Goal: Information Seeking & Learning: Learn about a topic

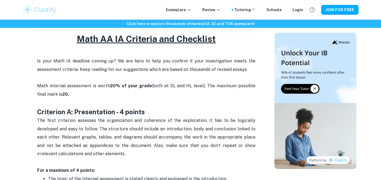
scroll to position [231, 0]
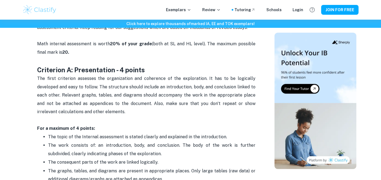
drag, startPoint x: 66, startPoint y: 59, endPoint x: 52, endPoint y: 68, distance: 16.1
click at [60, 63] on h3 "Criterion A: Presentation - 4 points" at bounding box center [146, 66] width 218 height 18
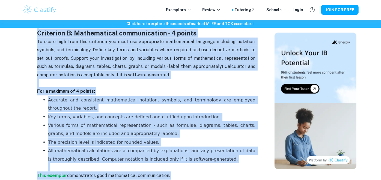
scroll to position [495, 0]
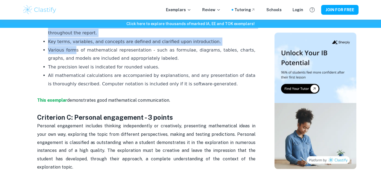
drag, startPoint x: 37, startPoint y: 105, endPoint x: 74, endPoint y: 46, distance: 68.8
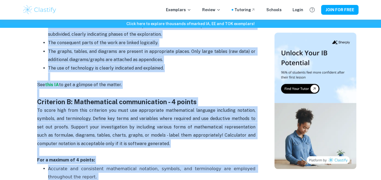
scroll to position [345, 0]
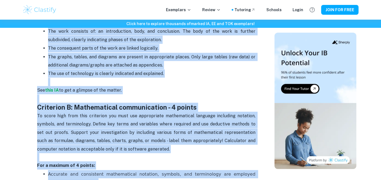
click at [153, 97] on p "See this IA to get a glimpse of the matter." at bounding box center [146, 94] width 218 height 17
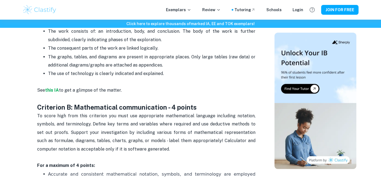
drag, startPoint x: 123, startPoint y: 89, endPoint x: 77, endPoint y: 71, distance: 49.4
click at [77, 71] on span "The use of technology is clearly indicated and explained." at bounding box center [106, 73] width 116 height 5
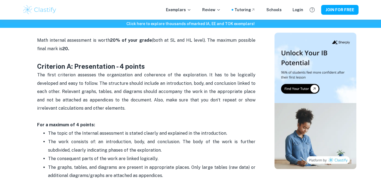
scroll to position [222, 0]
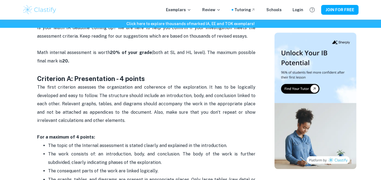
copy div "Criterion A: Presentation - 4 points The first criterion assesses the organizat…"
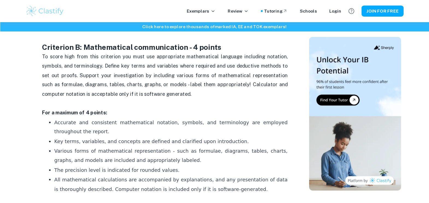
scroll to position [411, 0]
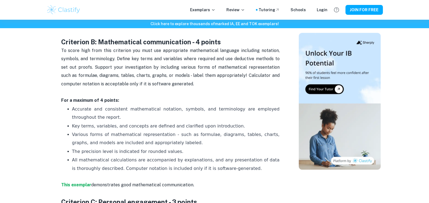
drag, startPoint x: 62, startPoint y: 42, endPoint x: 165, endPoint y: 167, distance: 161.9
drag, startPoint x: 165, startPoint y: 167, endPoint x: 215, endPoint y: 168, distance: 49.4
click at [215, 168] on p "All mathematical calculations are accompanied by explanations, and any presenta…" at bounding box center [175, 168] width 207 height 25
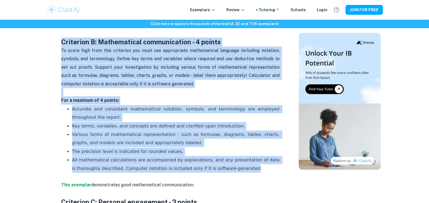
drag, startPoint x: 211, startPoint y: 169, endPoint x: 59, endPoint y: 45, distance: 196.1
copy div "Criterion B: Mathematical communication - 4 points To score high from this crit…"
click at [169, 127] on span "Key terms, variables, and concepts are defined and clarified upon introduction." at bounding box center [158, 125] width 173 height 5
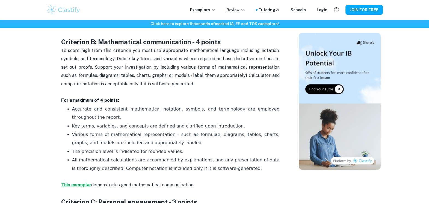
click at [69, 180] on strong "This exemplar" at bounding box center [76, 184] width 30 height 5
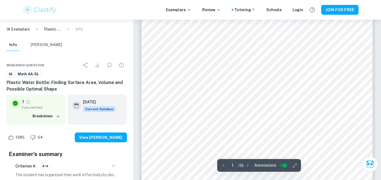
scroll to position [105, 0]
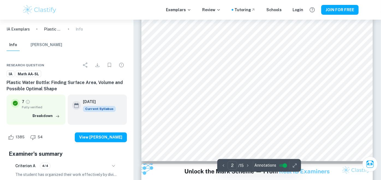
type input "3"
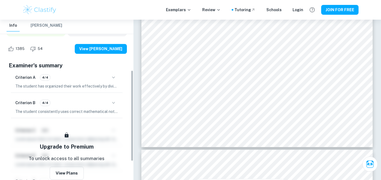
scroll to position [89, 0]
click at [114, 77] on icon "button" at bounding box center [113, 77] width 7 height 7
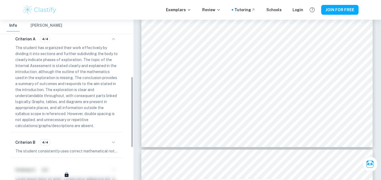
scroll to position [128, 0]
drag, startPoint x: 16, startPoint y: 46, endPoint x: 95, endPoint y: 112, distance: 103.7
drag, startPoint x: 95, startPoint y: 112, endPoint x: 61, endPoint y: 83, distance: 45.3
click at [61, 83] on p "The student has organized their work effectively by dividing it into sections a…" at bounding box center [66, 86] width 103 height 84
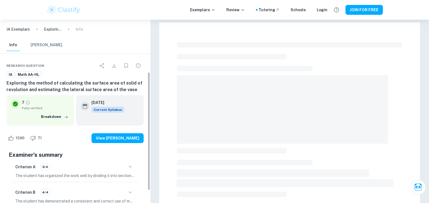
scroll to position [81, 0]
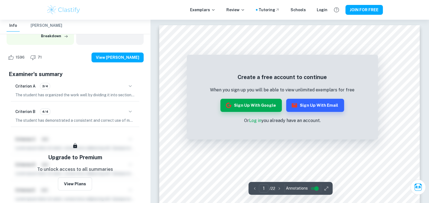
click at [130, 110] on icon "button" at bounding box center [130, 111] width 7 height 7
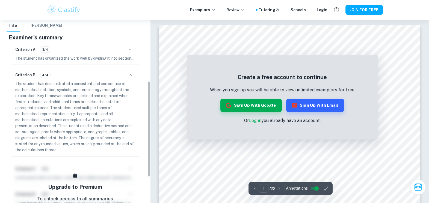
scroll to position [118, 0]
